Goal: Information Seeking & Learning: Learn about a topic

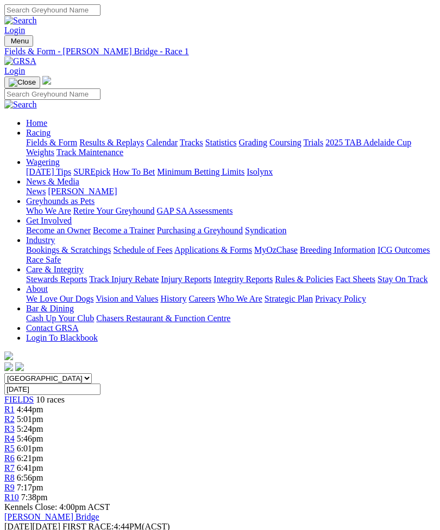
click at [15, 473] on link "R8" at bounding box center [9, 477] width 10 height 9
click at [43, 464] on span "6:41pm" at bounding box center [30, 468] width 27 height 9
click at [15, 454] on span "R6" at bounding box center [9, 458] width 10 height 9
click at [15, 444] on span "R5" at bounding box center [9, 448] width 10 height 9
click at [43, 434] on span "5:46pm" at bounding box center [30, 438] width 27 height 9
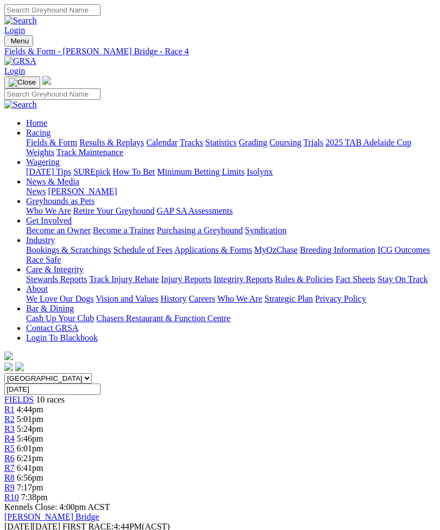
click at [27, 395] on span "FIELDS" at bounding box center [18, 399] width 29 height 9
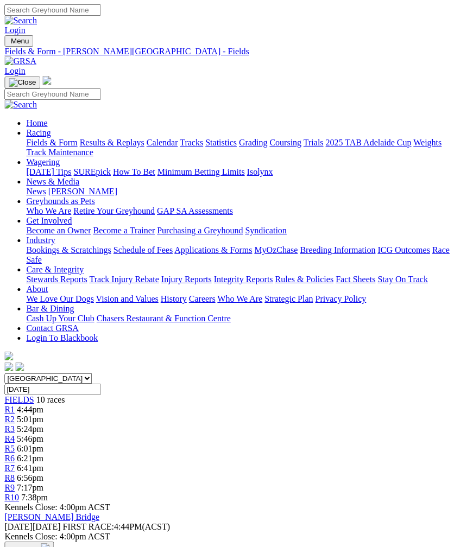
scroll to position [0, 7]
click at [43, 483] on span "7:17pm" at bounding box center [30, 487] width 27 height 9
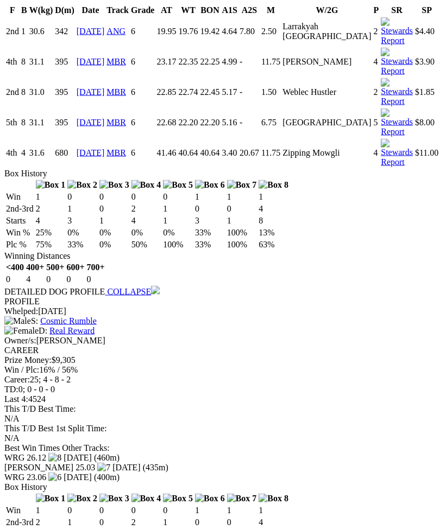
scroll to position [824, 0]
